Goal: Task Accomplishment & Management: Use online tool/utility

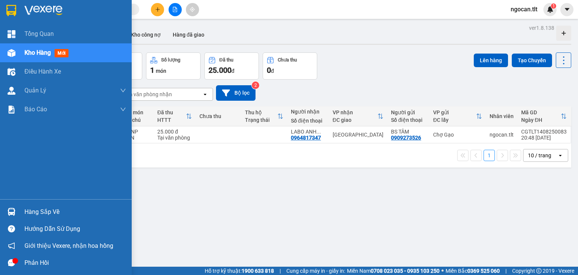
click at [3, 204] on div "Hàng sắp về" at bounding box center [66, 211] width 132 height 17
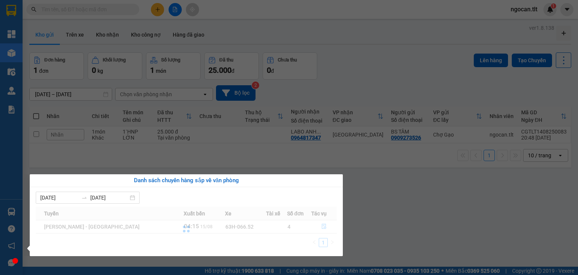
click at [3, 210] on div "Tổng Quan Kho hàng mới Điều hành xe Quản [PERSON_NAME] lý chuyến Quản lý khách …" at bounding box center [11, 137] width 23 height 275
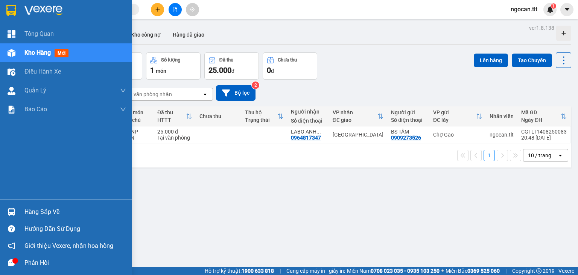
click at [3, 210] on div "Hàng sắp về" at bounding box center [66, 211] width 132 height 17
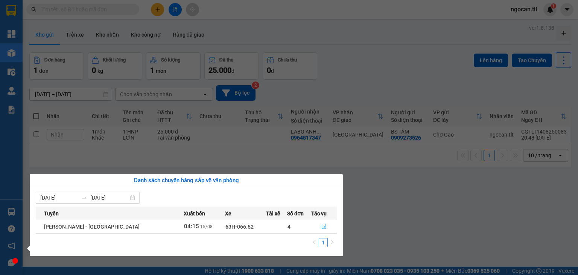
click at [313, 222] on button "button" at bounding box center [324, 226] width 25 height 12
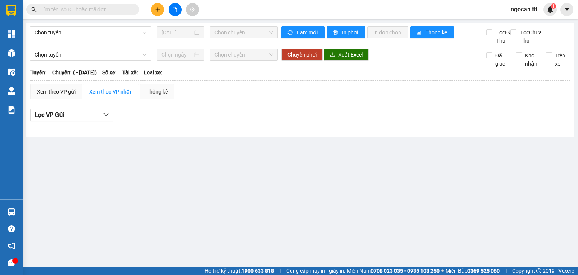
click at [317, 228] on main "Chọn tuyến [DATE] Chọn chuyến Làm mới In phơi In đơn chọn Thống kê Lọc Đã Thu L…" at bounding box center [289, 133] width 578 height 266
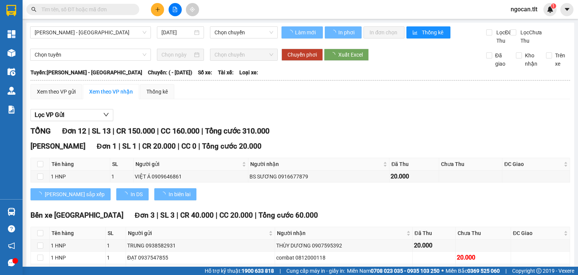
type input "[DATE]"
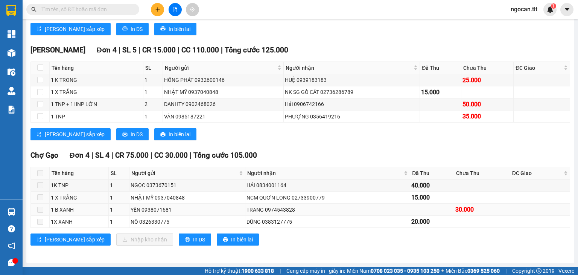
scroll to position [265, 0]
click at [291, 228] on div "[PERSON_NAME] sắp xếp Nhập kho nhận In DS In biên lai" at bounding box center [301, 239] width 540 height 12
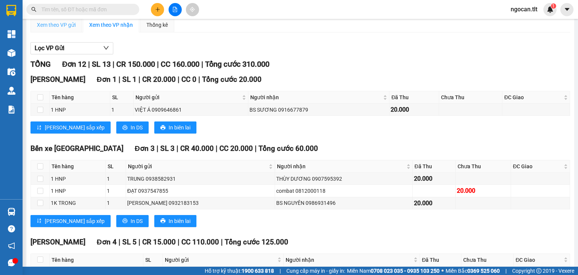
scroll to position [0, 0]
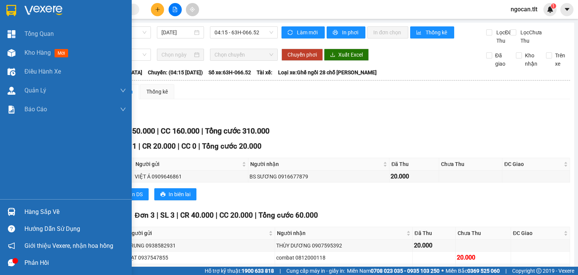
click at [0, 6] on div at bounding box center [66, 12] width 132 height 24
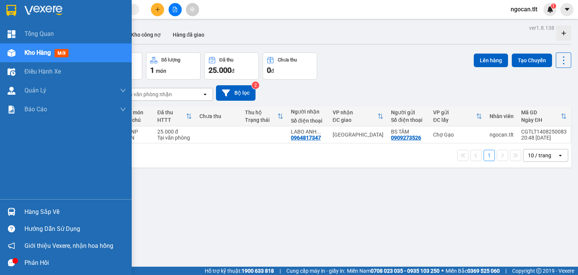
click at [18, 216] on div "Hàng sắp về" at bounding box center [66, 211] width 132 height 17
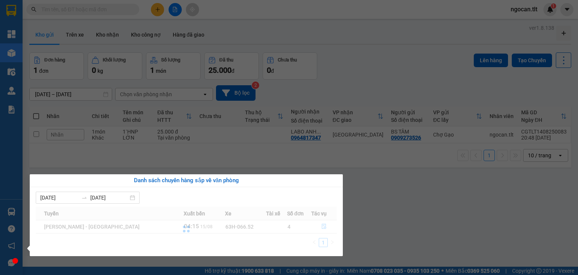
click at [397, 209] on section "Kết quả tìm kiếm ( 0 ) Bộ lọc Gửi 3 ngày gần nhất No Data ngocan.tlt 1 Tổng Qua…" at bounding box center [289, 137] width 578 height 275
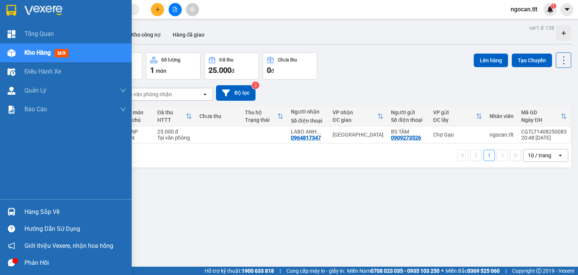
click at [6, 211] on div at bounding box center [11, 211] width 13 height 13
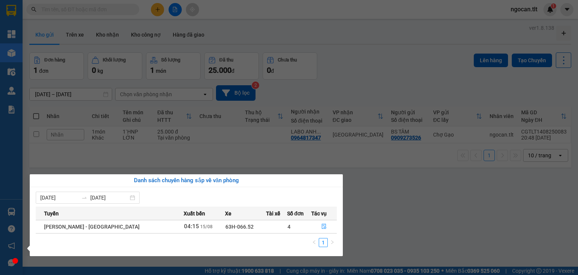
click at [415, 78] on section "Kết quả tìm kiếm ( 0 ) Bộ lọc Gửi 3 ngày gần nhất No Data ngocan.tlt 1 Tổng Qua…" at bounding box center [289, 137] width 578 height 275
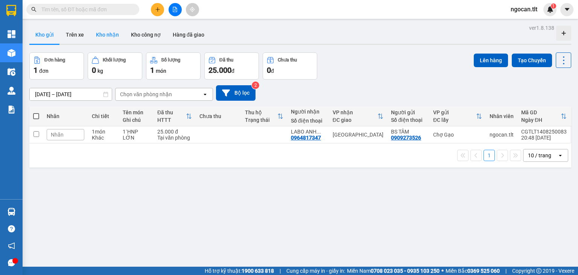
click at [119, 37] on button "Kho nhận" at bounding box center [107, 35] width 35 height 18
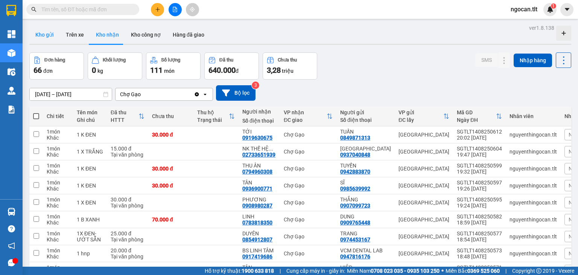
click at [40, 32] on button "Kho gửi" at bounding box center [44, 35] width 31 height 18
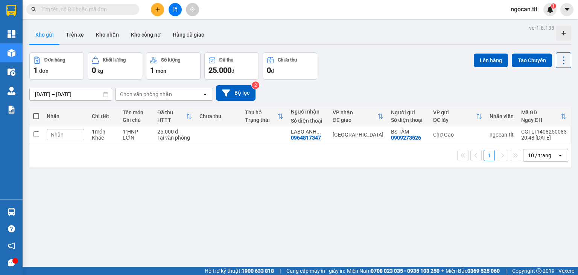
click at [407, 69] on div "Đơn hàng 1 đơn Khối lượng 0 kg Số lượng 1 món Đã thu 25.000 đ Chưa thu 0 đ Lên …" at bounding box center [300, 65] width 542 height 27
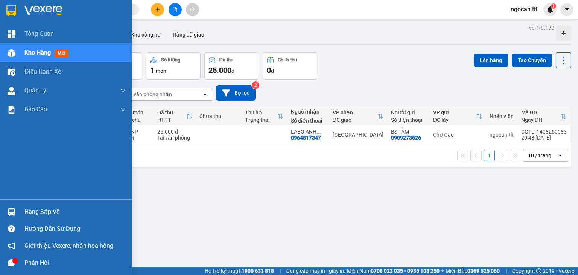
click at [36, 215] on div "Hàng sắp về" at bounding box center [75, 211] width 102 height 11
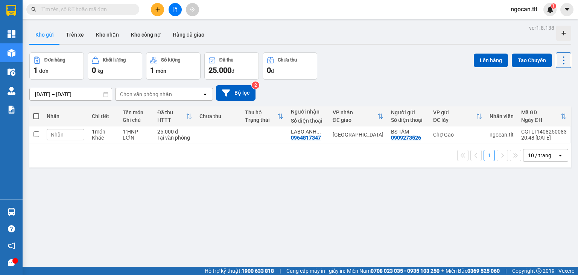
drag, startPoint x: 148, startPoint y: 121, endPoint x: 119, endPoint y: 44, distance: 82.1
click at [146, 117] on section "Kết quả tìm kiếm ( 0 ) Bộ lọc Gửi 3 ngày gần nhất No Data ngocan.tlt 1 Tổng Qua…" at bounding box center [289, 137] width 578 height 275
click at [107, 32] on button "Kho nhận" at bounding box center [107, 35] width 35 height 18
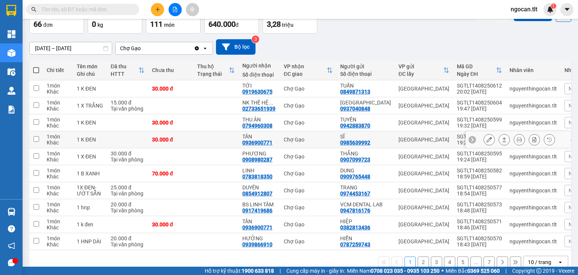
scroll to position [68, 0]
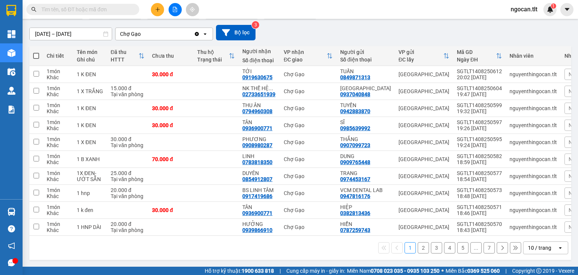
click at [261, 228] on div "1 2 3 4 5 ... 7 10 / trang open" at bounding box center [300, 247] width 542 height 24
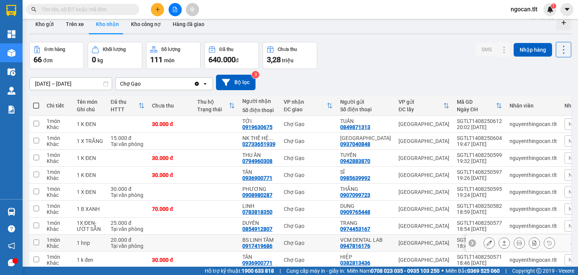
scroll to position [0, 0]
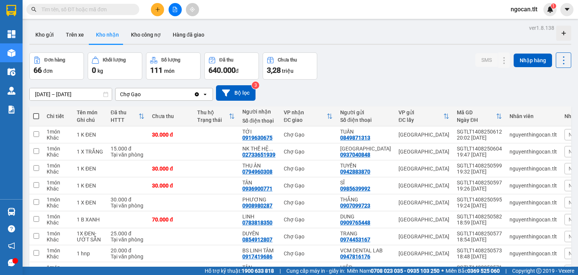
click at [79, 92] on input "[DATE] – [DATE]" at bounding box center [71, 94] width 82 height 12
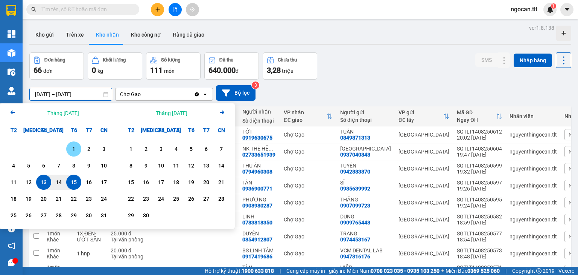
click at [73, 148] on div "1" at bounding box center [74, 148] width 11 height 9
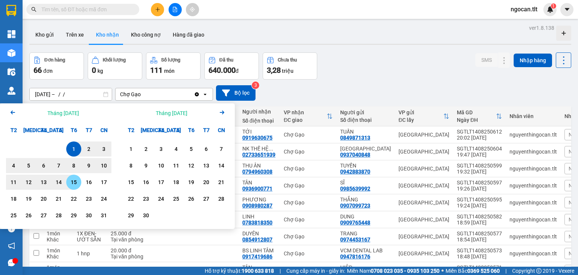
click at [79, 187] on div "15" at bounding box center [73, 181] width 15 height 15
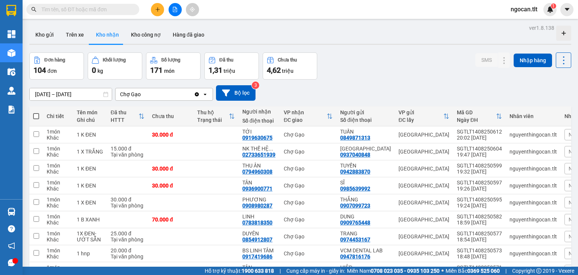
drag, startPoint x: 99, startPoint y: 95, endPoint x: 152, endPoint y: 99, distance: 53.3
click at [98, 95] on input "[DATE] – [DATE]" at bounding box center [71, 94] width 82 height 12
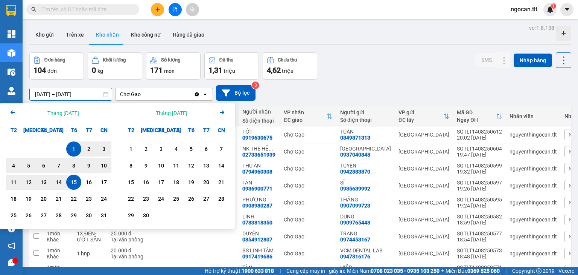
click at [73, 146] on div "1" at bounding box center [74, 148] width 11 height 9
click at [75, 181] on div "15" at bounding box center [74, 181] width 11 height 9
type input "[DATE] – [DATE]"
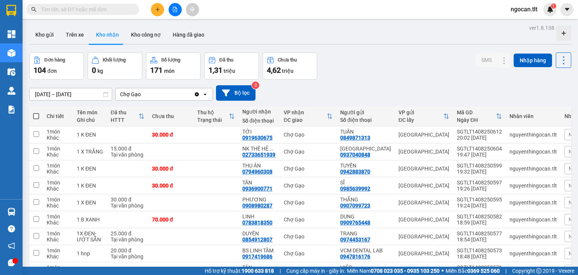
scroll to position [68, 0]
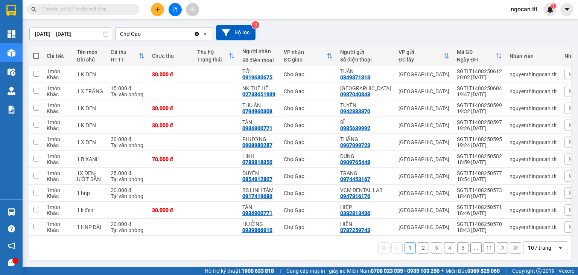
drag, startPoint x: 551, startPoint y: 253, endPoint x: 543, endPoint y: 247, distance: 10.2
click at [482, 228] on div "10 / trang open" at bounding box center [545, 247] width 45 height 13
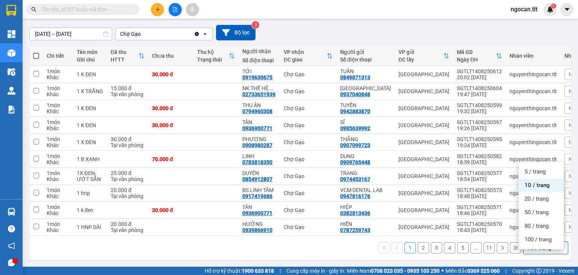
click at [482, 228] on div "10 / trang" at bounding box center [539, 248] width 23 height 8
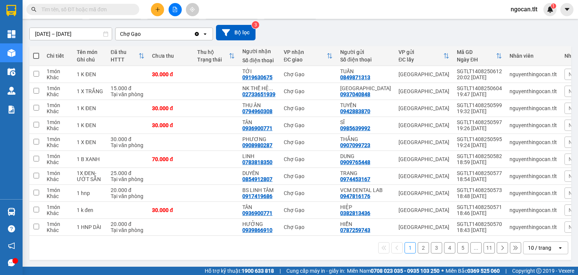
click at [482, 228] on div "1 2 3 4 5 ... 11 10 / trang open" at bounding box center [300, 247] width 542 height 24
click at [482, 228] on div "10 / trang" at bounding box center [539, 248] width 23 height 8
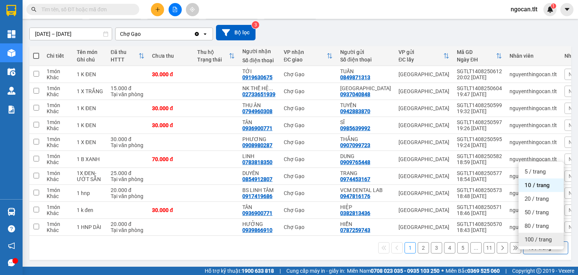
click at [482, 228] on div "100 / trang" at bounding box center [541, 239] width 45 height 14
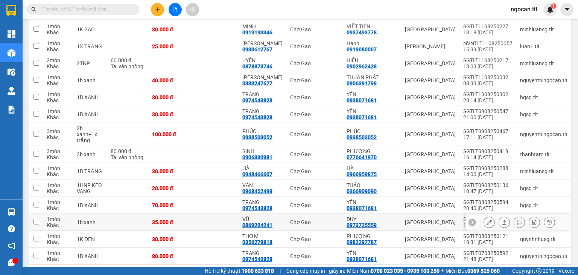
scroll to position [1628, 0]
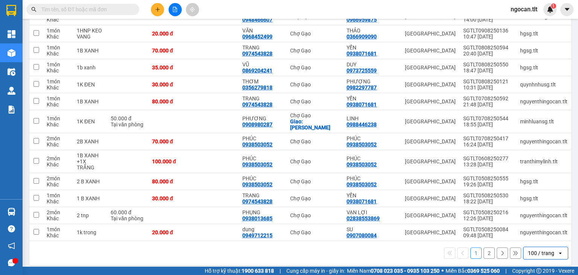
click at [482, 228] on div "100 / trang" at bounding box center [541, 253] width 26 height 8
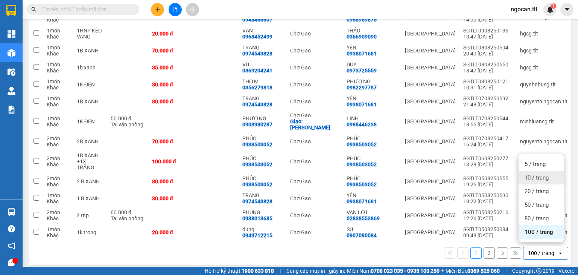
click at [482, 172] on div "10 / trang" at bounding box center [541, 178] width 45 height 14
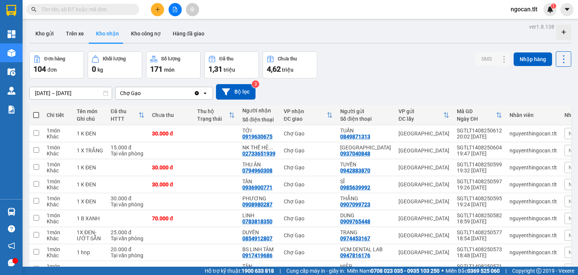
scroll to position [0, 0]
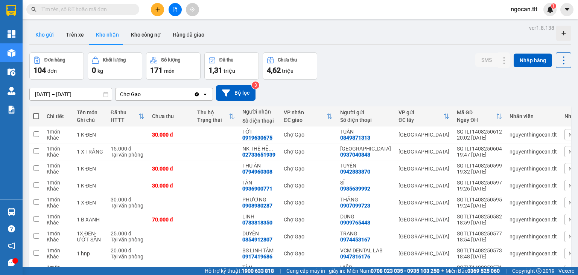
click at [52, 30] on button "Kho gửi" at bounding box center [44, 35] width 31 height 18
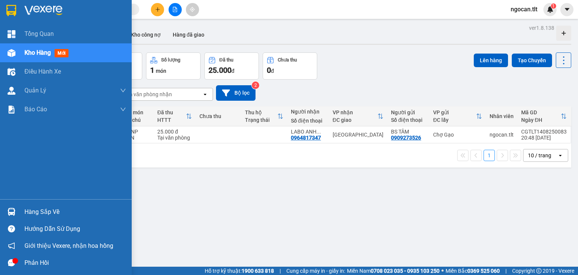
click at [9, 212] on img at bounding box center [12, 211] width 8 height 8
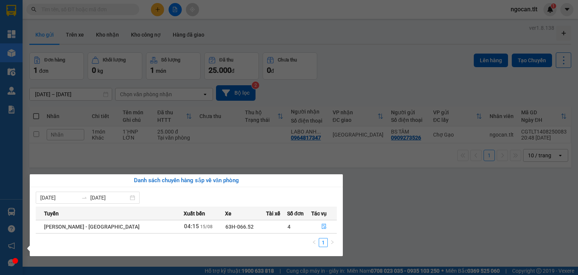
click at [363, 86] on section "Kết quả tìm kiếm ( 0 ) Bộ lọc Gửi 3 ngày gần nhất No Data ngocan.tlt 1 Tổng Qua…" at bounding box center [289, 137] width 578 height 275
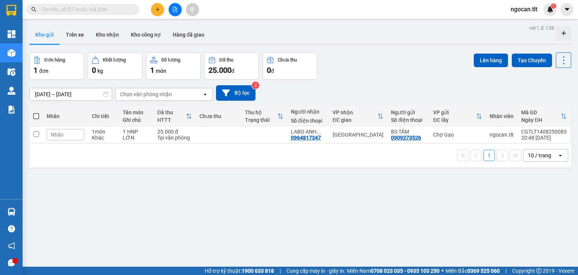
click at [399, 86] on div "[DATE] – [DATE] Press the down arrow key to interact with the calendar and sele…" at bounding box center [300, 92] width 542 height 15
click at [399, 85] on div "[DATE] – [DATE] Press the down arrow key to interact with the calendar and sele…" at bounding box center [300, 92] width 542 height 15
